Goal: Transaction & Acquisition: Purchase product/service

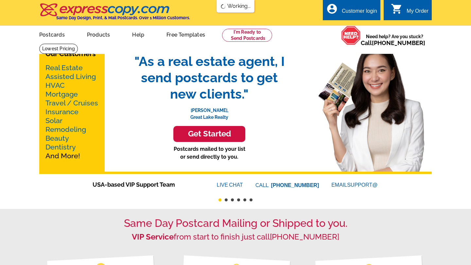
click at [58, 33] on link "Postcards" at bounding box center [52, 33] width 46 height 15
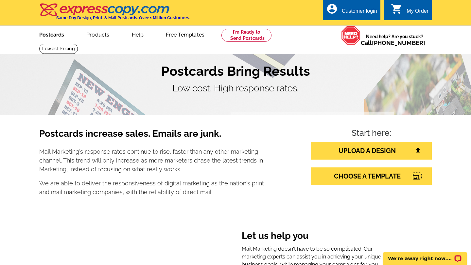
click at [59, 36] on link "Postcards" at bounding box center [52, 33] width 46 height 15
click at [78, 44] on link at bounding box center [58, 49] width 39 height 10
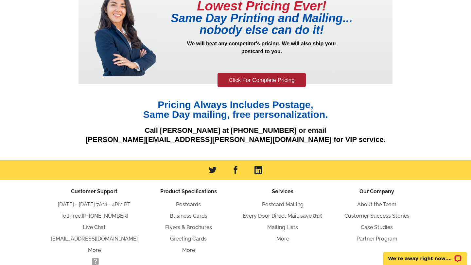
scroll to position [90, 0]
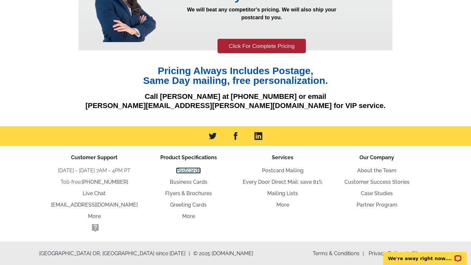
click at [190, 169] on link "Postcards" at bounding box center [188, 171] width 25 height 6
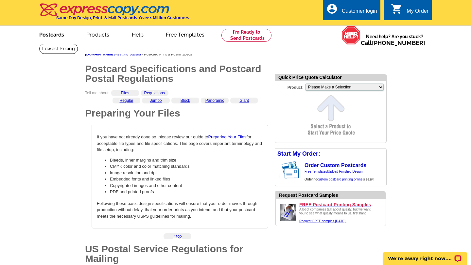
click at [57, 35] on link "Postcards" at bounding box center [52, 33] width 46 height 15
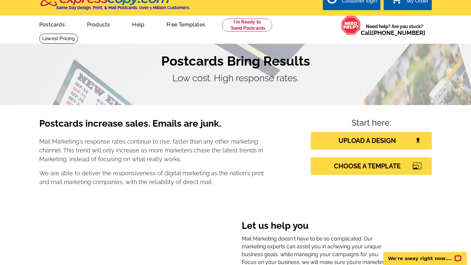
scroll to position [31, 0]
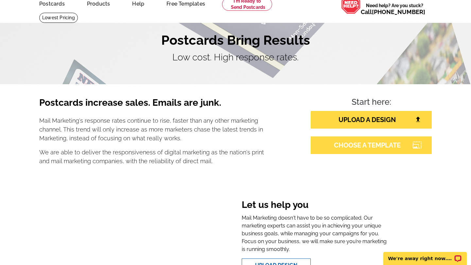
click at [349, 144] on link "CHOOSE A TEMPLATE" at bounding box center [371, 146] width 121 height 18
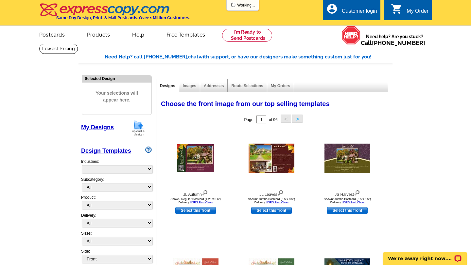
select select "785"
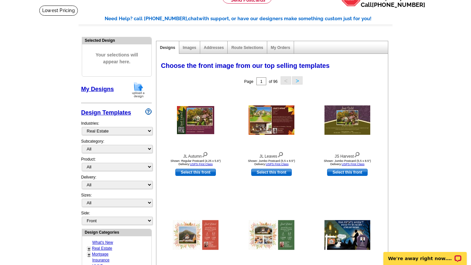
scroll to position [39, 0]
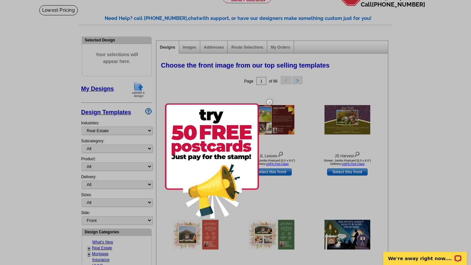
click at [271, 100] on img at bounding box center [269, 102] width 19 height 19
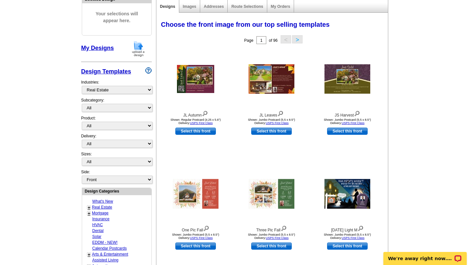
scroll to position [80, 0]
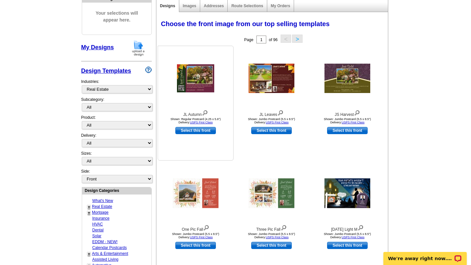
click at [204, 132] on link "Select this front" at bounding box center [195, 130] width 41 height 7
select select "1"
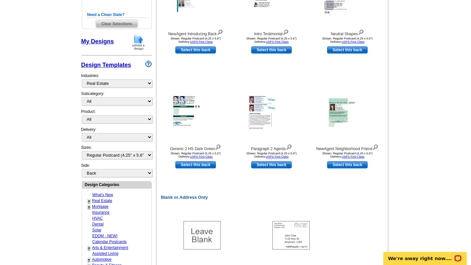
scroll to position [166, 0]
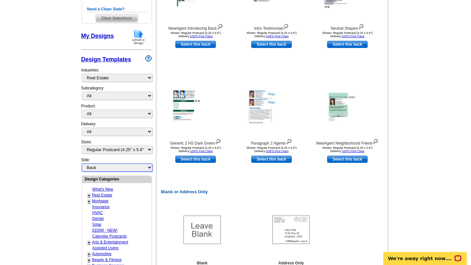
click at [148, 167] on select "Front Back" at bounding box center [117, 168] width 71 height 8
select select "back"
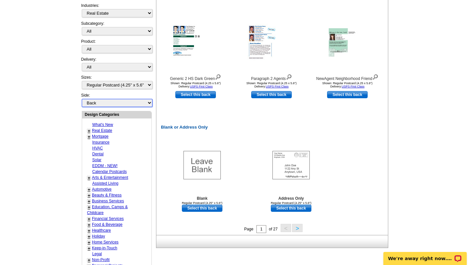
scroll to position [192, 0]
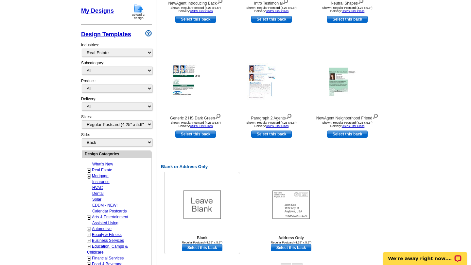
click at [210, 247] on link "Select this back" at bounding box center [202, 247] width 41 height 7
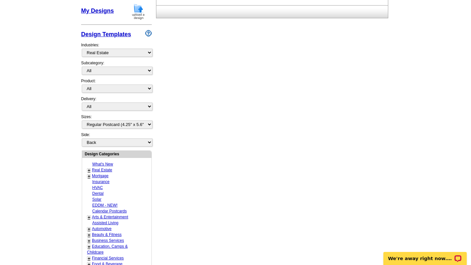
scroll to position [208, 0]
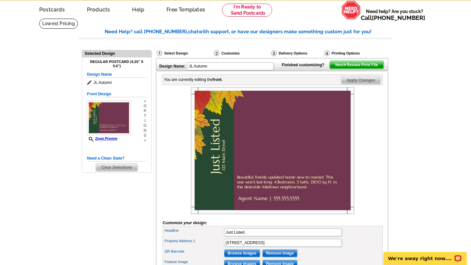
scroll to position [19, 0]
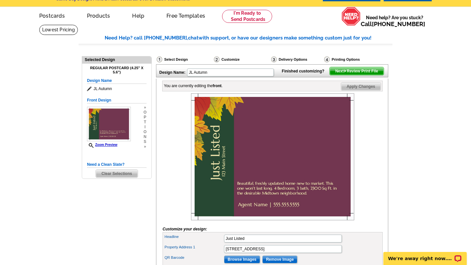
click at [366, 75] on span "Next Review Print File" at bounding box center [356, 71] width 54 height 8
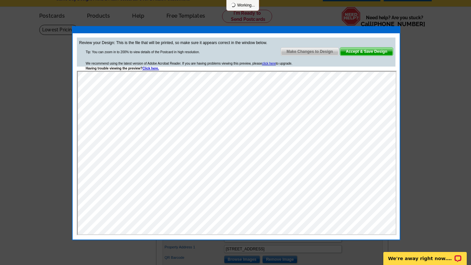
scroll to position [0, 0]
click at [356, 55] on span "Accept & Save Design" at bounding box center [366, 52] width 53 height 8
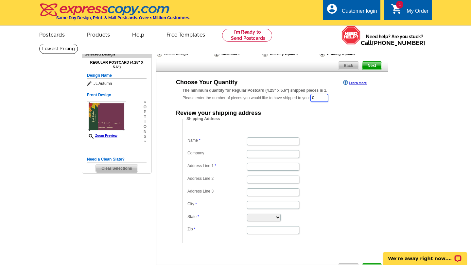
drag, startPoint x: 324, startPoint y: 99, endPoint x: 307, endPoint y: 99, distance: 16.7
click at [307, 99] on div "The minimum quantity for Regular Postcard (4.25" x 5.6") shipped pieces is 1. P…" at bounding box center [271, 95] width 179 height 15
type input "100"
click at [367, 117] on div "Shipping Address Name Company Address Line 1 Address Line 2 Address Line 3 City…" at bounding box center [271, 180] width 205 height 127
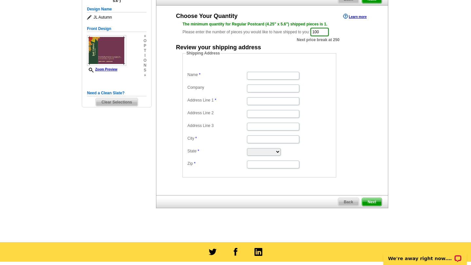
scroll to position [67, 0]
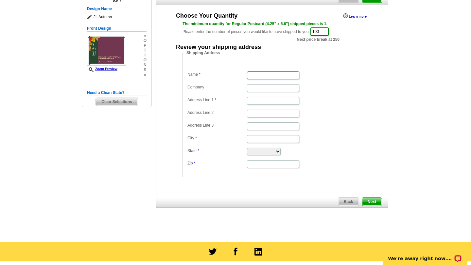
click at [265, 76] on input "Name" at bounding box center [273, 76] width 52 height 8
type input "Sonny Curtis"
type input "10804 N McCall Falls Dr"
type input "Hayden"
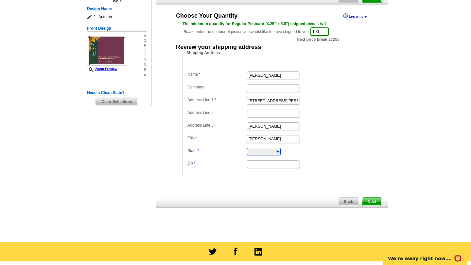
select select "ID"
type input "83835"
click at [374, 200] on span "Next" at bounding box center [372, 202] width 20 height 8
